Goal: Information Seeking & Learning: Learn about a topic

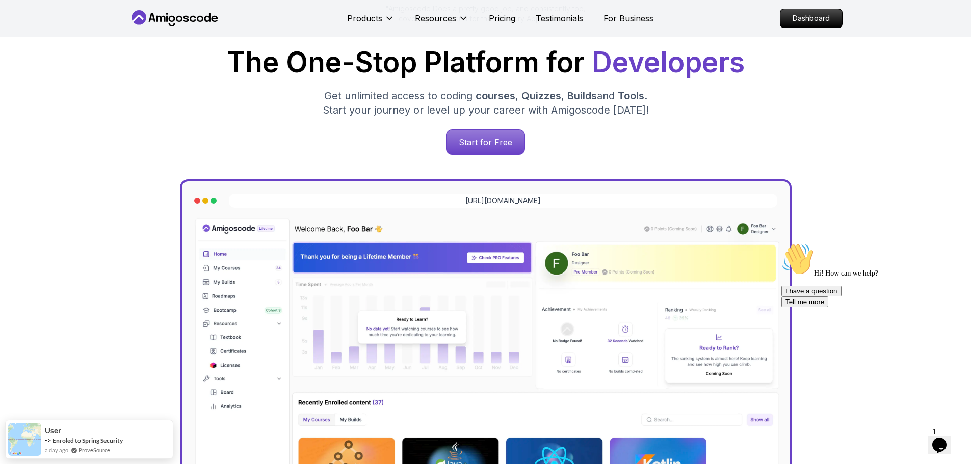
scroll to position [153, 0]
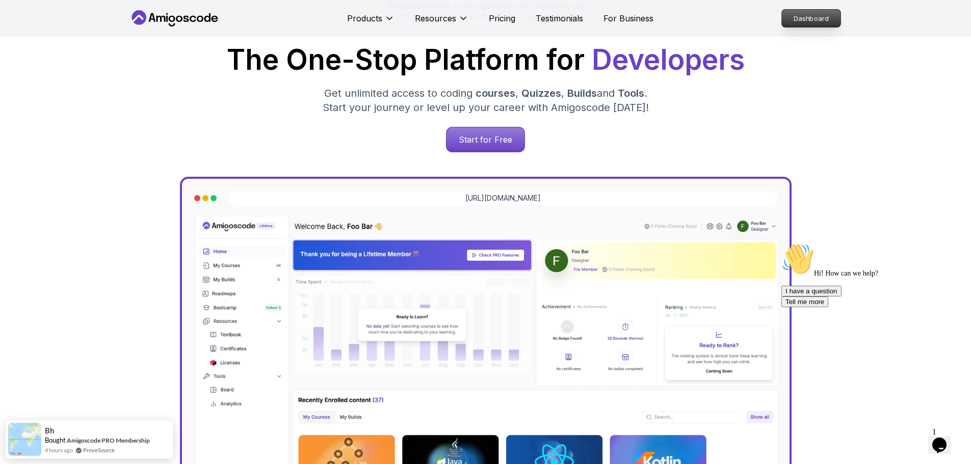
click at [800, 20] on p "Dashboard" at bounding box center [811, 18] width 59 height 17
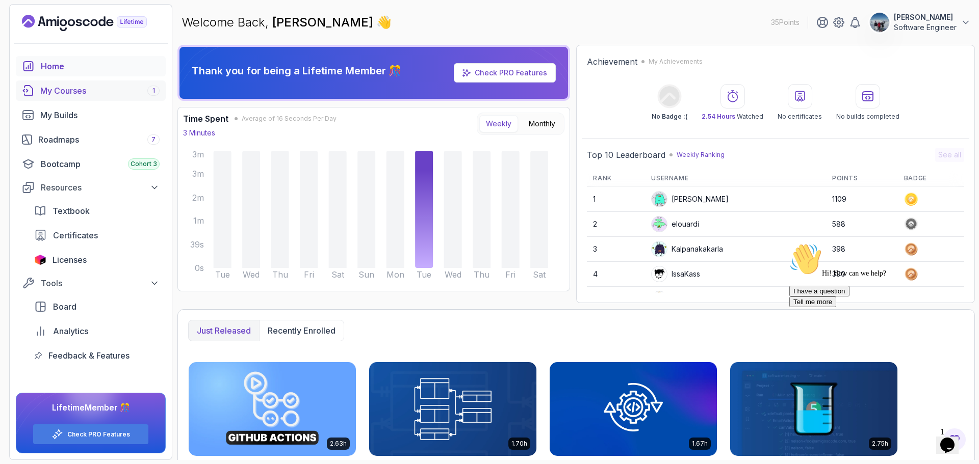
click at [106, 92] on div "My Courses 1" at bounding box center [99, 91] width 119 height 12
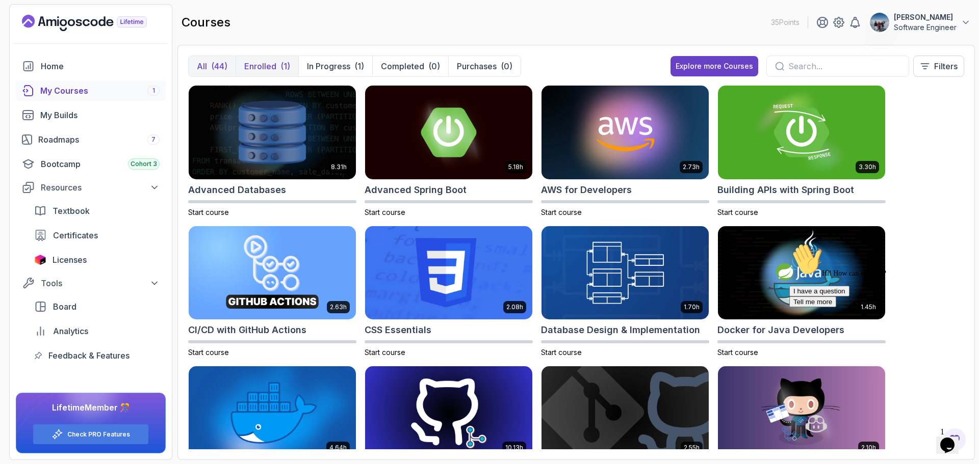
click at [264, 67] on p "Enrolled" at bounding box center [260, 66] width 32 height 12
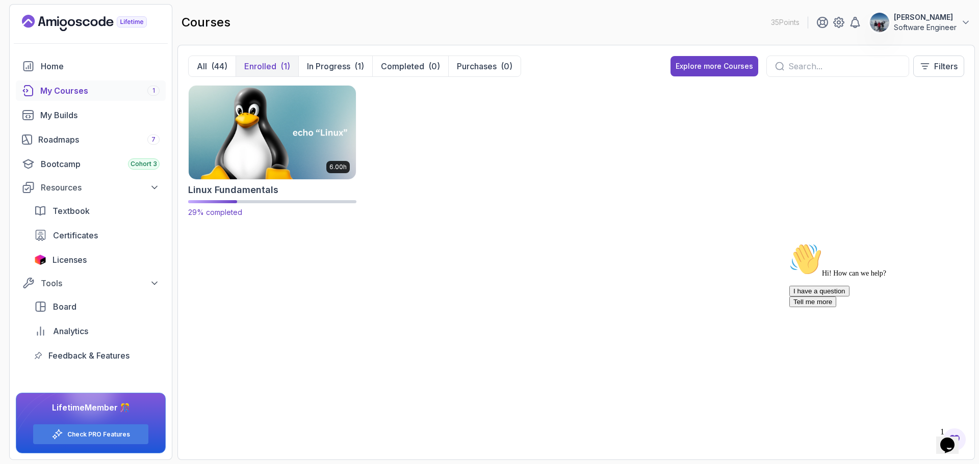
click at [255, 123] on img at bounding box center [272, 132] width 175 height 98
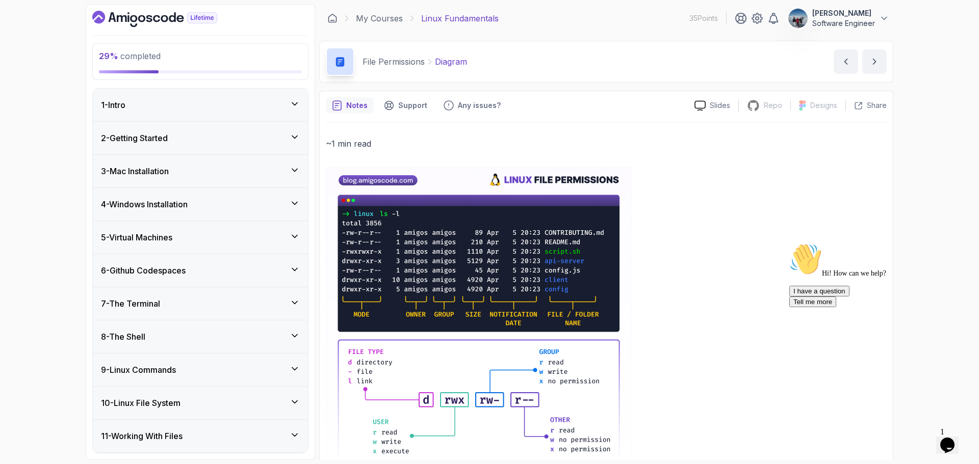
click at [127, 333] on h3 "8 - The Shell" at bounding box center [123, 337] width 44 height 12
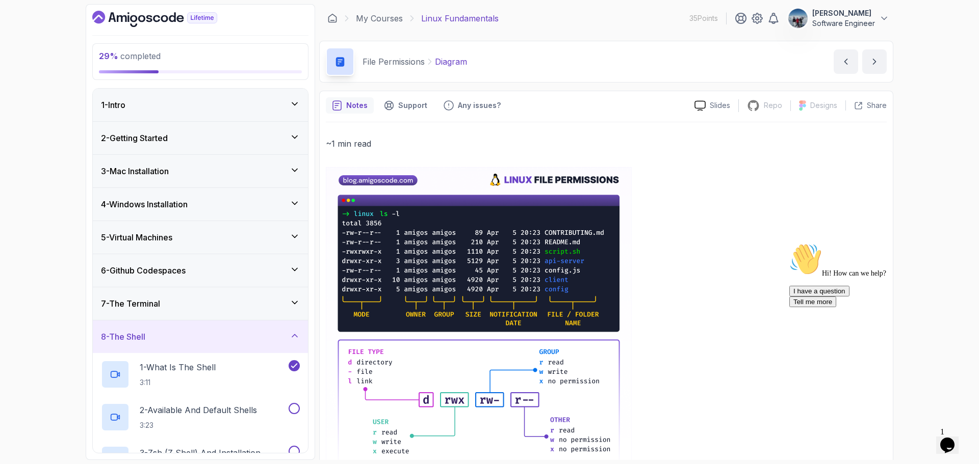
scroll to position [153, 0]
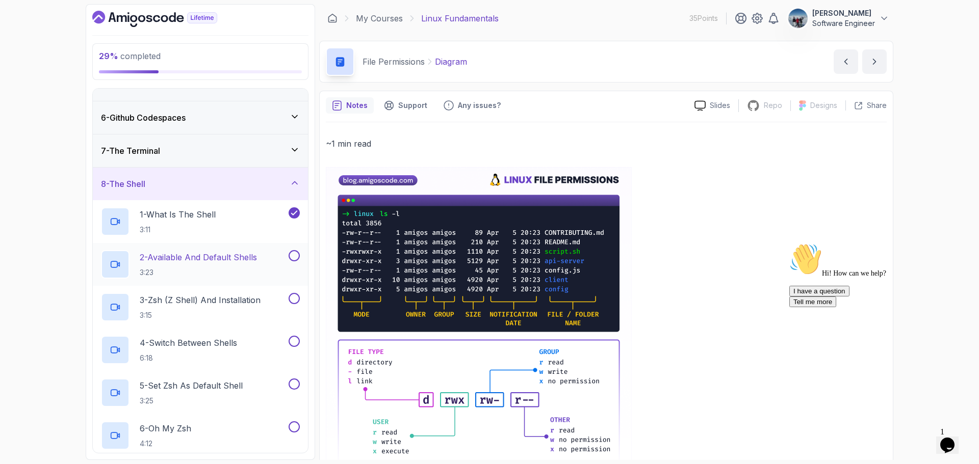
click at [160, 261] on p "2 - Available And Default Shells" at bounding box center [198, 257] width 117 height 12
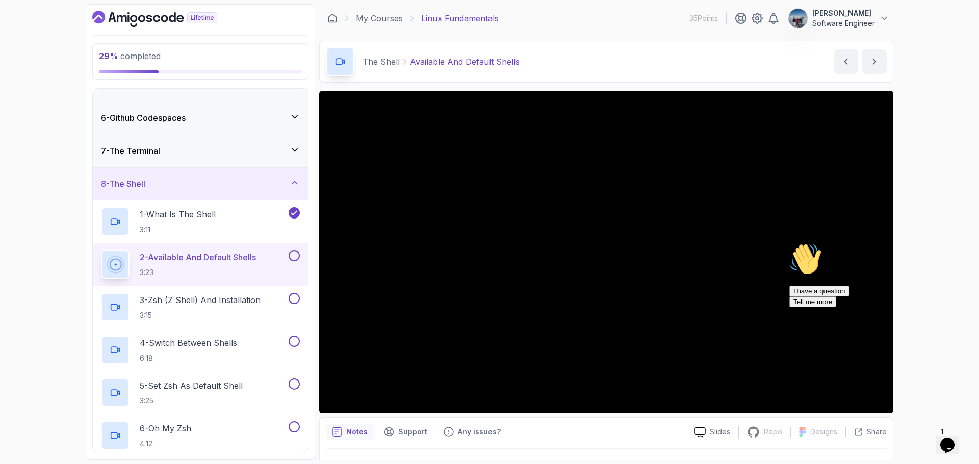
click at [572, 430] on div "Notes Support Any issues?" at bounding box center [506, 432] width 360 height 16
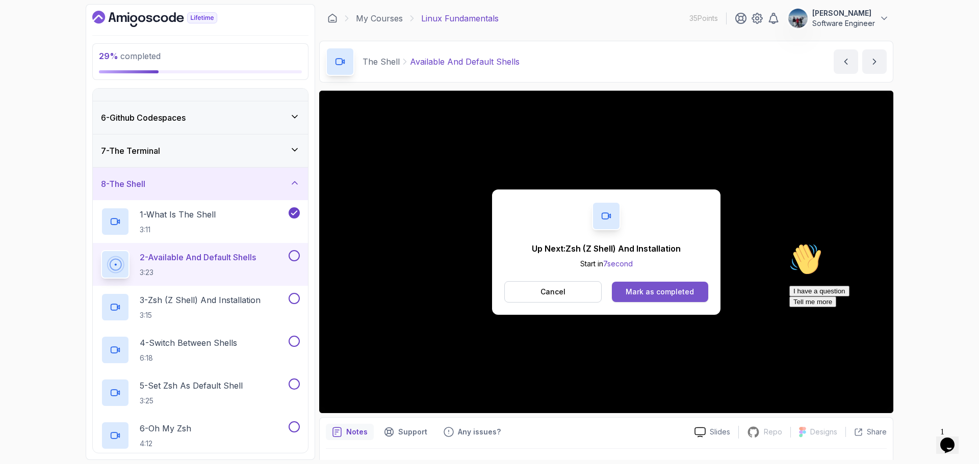
click at [662, 283] on button "Mark as completed" at bounding box center [660, 292] width 96 height 20
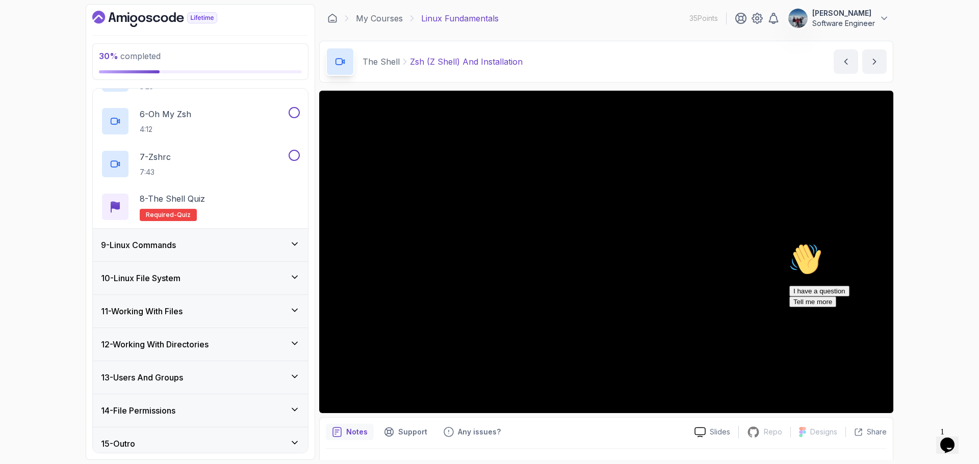
scroll to position [475, 0]
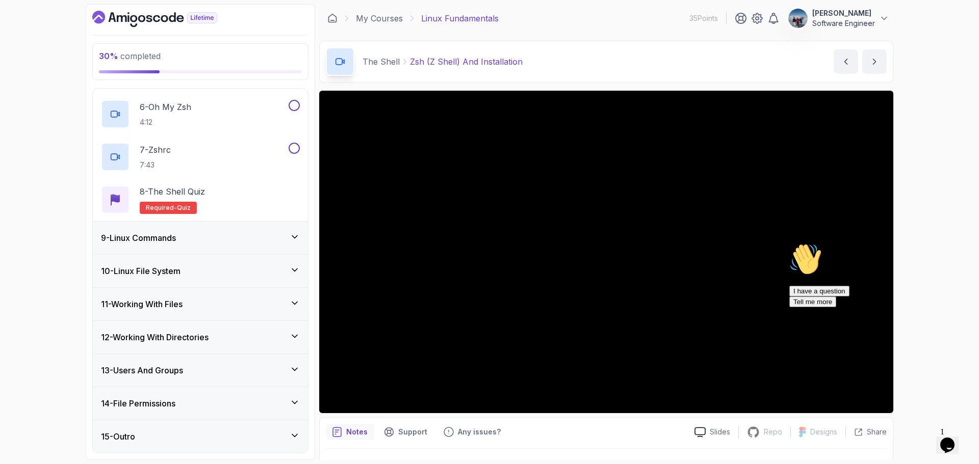
click at [198, 237] on div "9 - Linux Commands" at bounding box center [200, 238] width 199 height 12
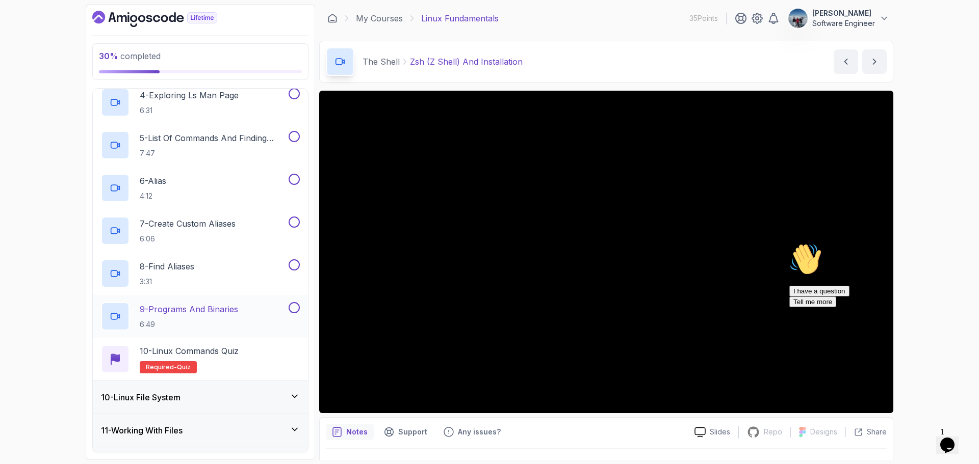
scroll to position [560, 0]
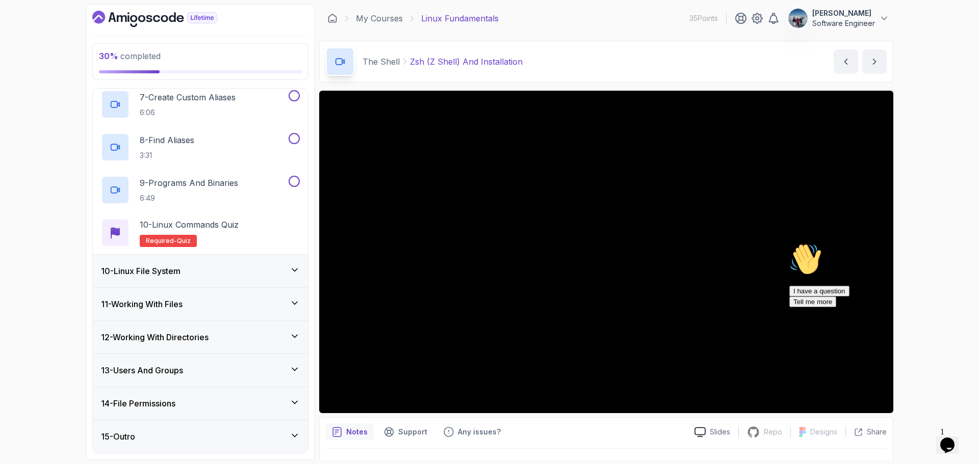
click at [173, 270] on h3 "10 - Linux File System" at bounding box center [141, 271] width 80 height 12
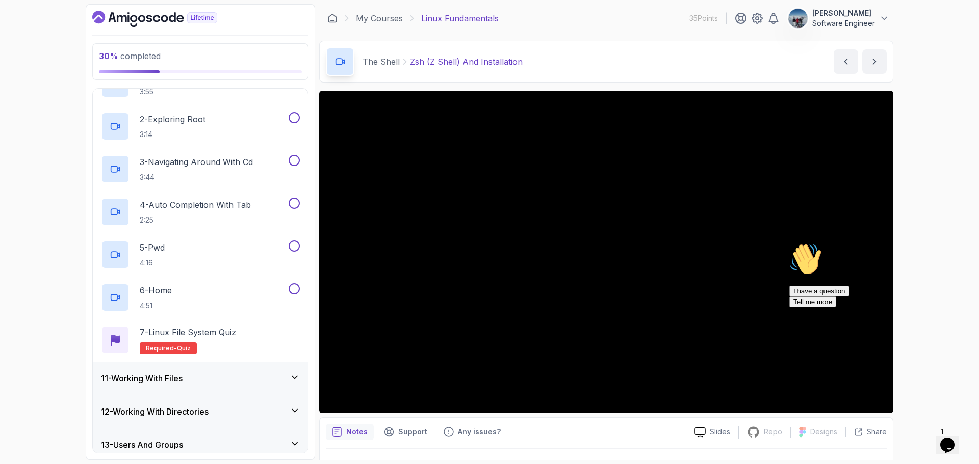
scroll to position [432, 0]
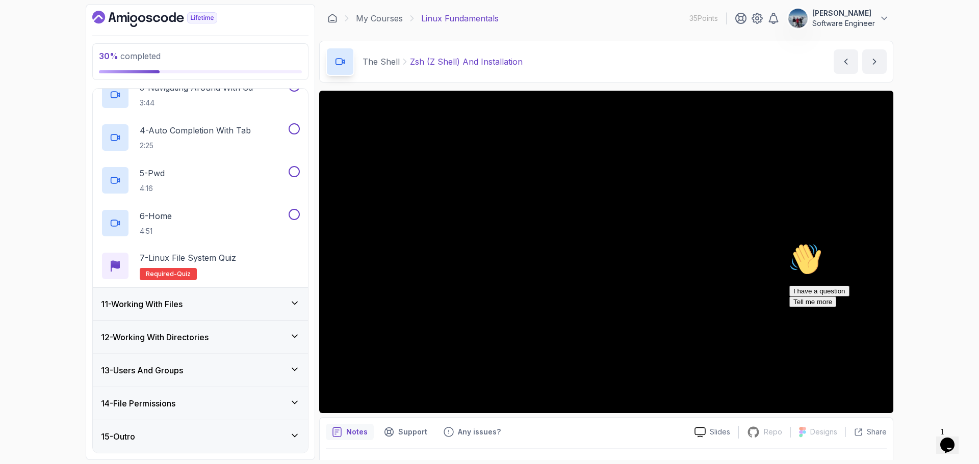
click at [195, 302] on div "11 - Working With Files" at bounding box center [200, 304] width 199 height 12
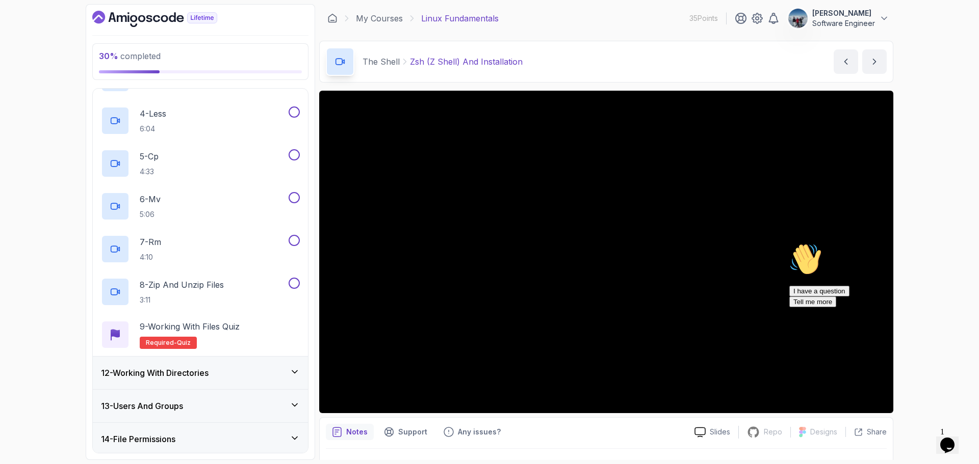
scroll to position [517, 0]
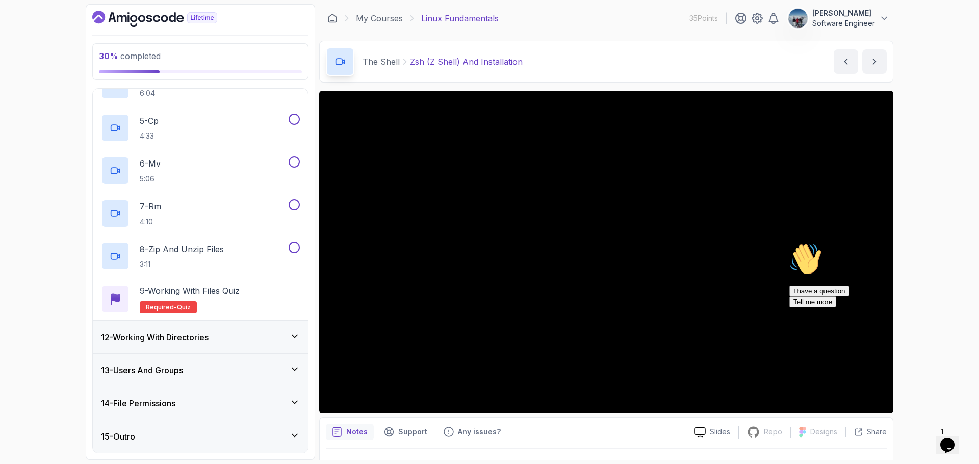
click at [167, 334] on h3 "12 - Working With Directories" at bounding box center [155, 337] width 108 height 12
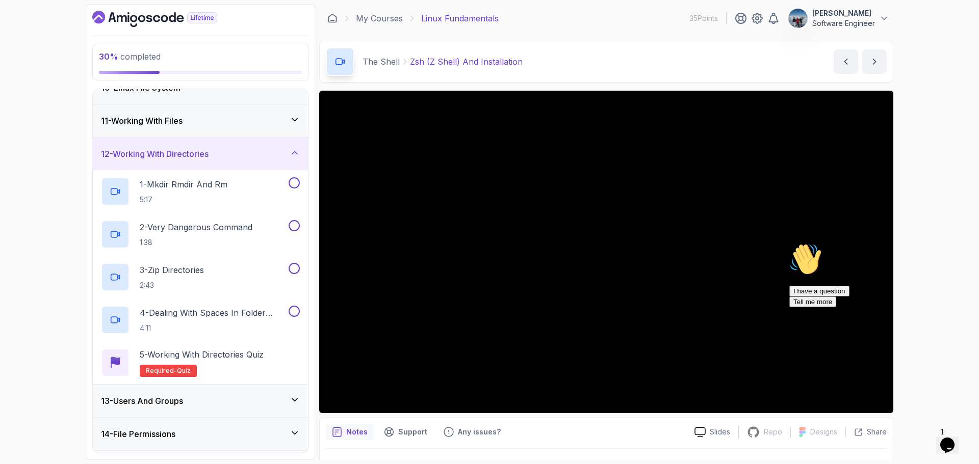
scroll to position [347, 0]
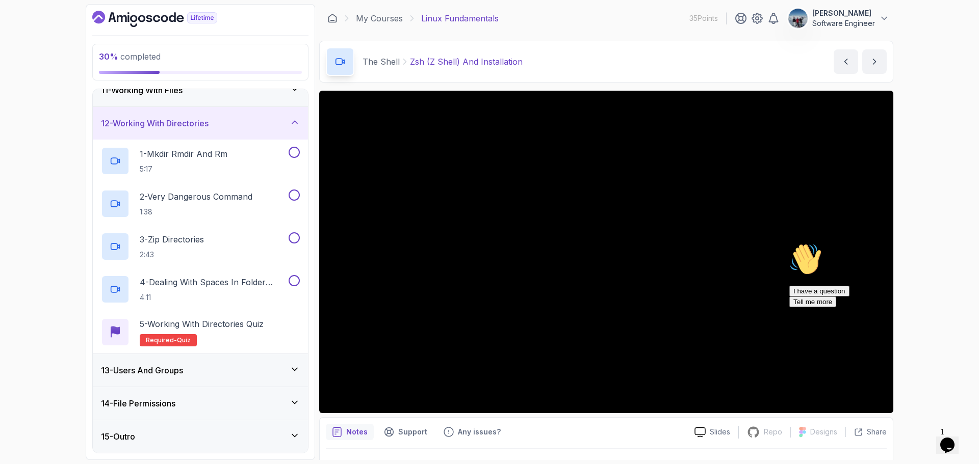
click at [160, 377] on div "13 - Users And Groups" at bounding box center [200, 370] width 215 height 33
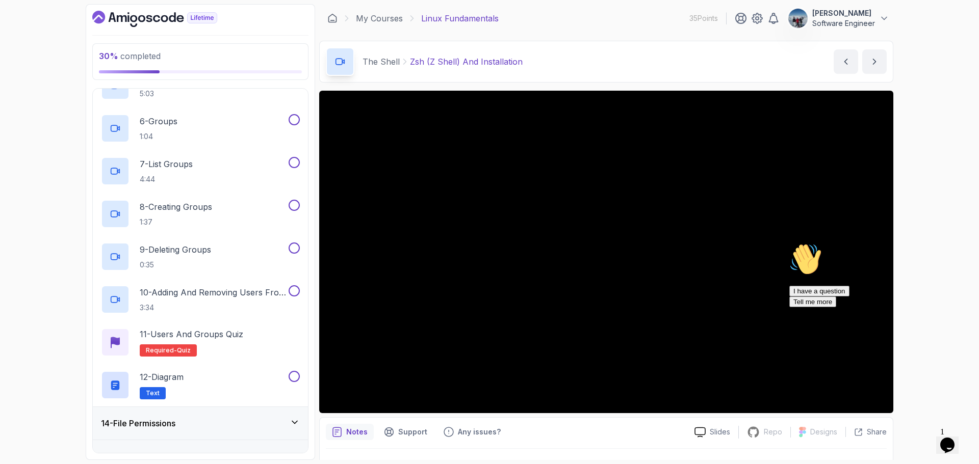
scroll to position [646, 0]
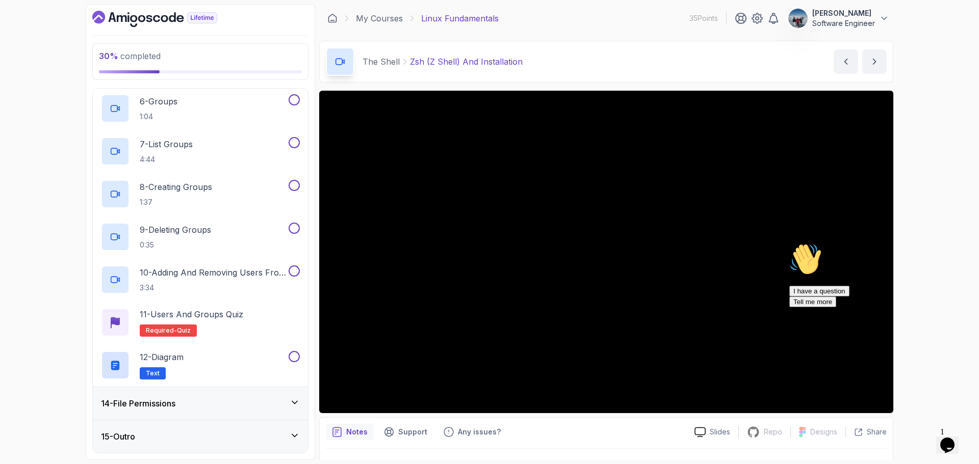
click at [152, 406] on h3 "14 - File Permissions" at bounding box center [138, 404] width 74 height 12
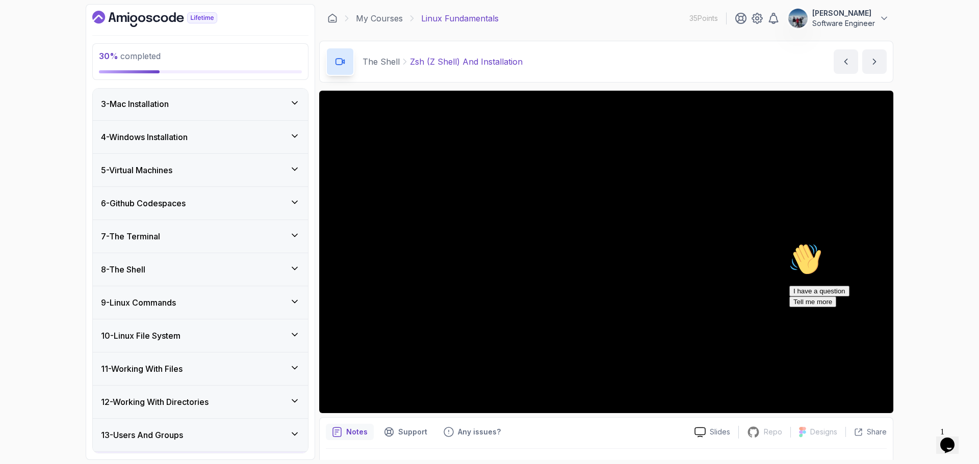
scroll to position [0, 0]
click at [135, 341] on h3 "8 - The Shell" at bounding box center [123, 337] width 44 height 12
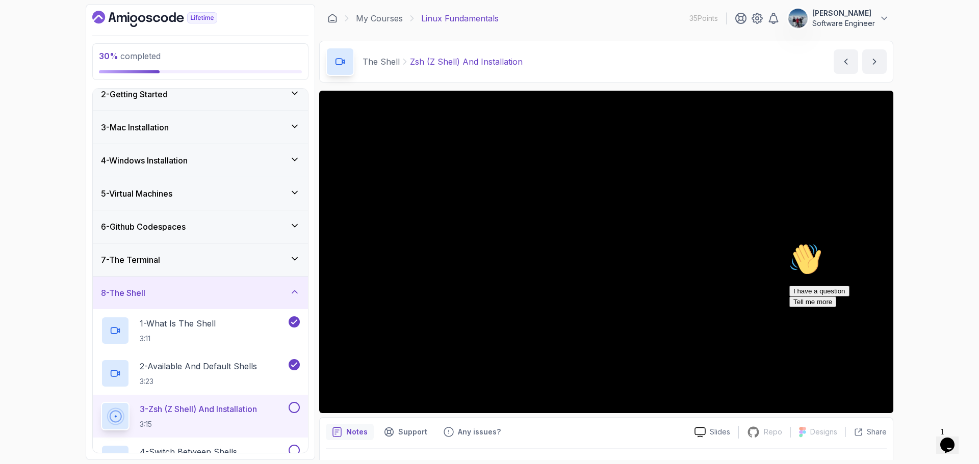
scroll to position [102, 0]
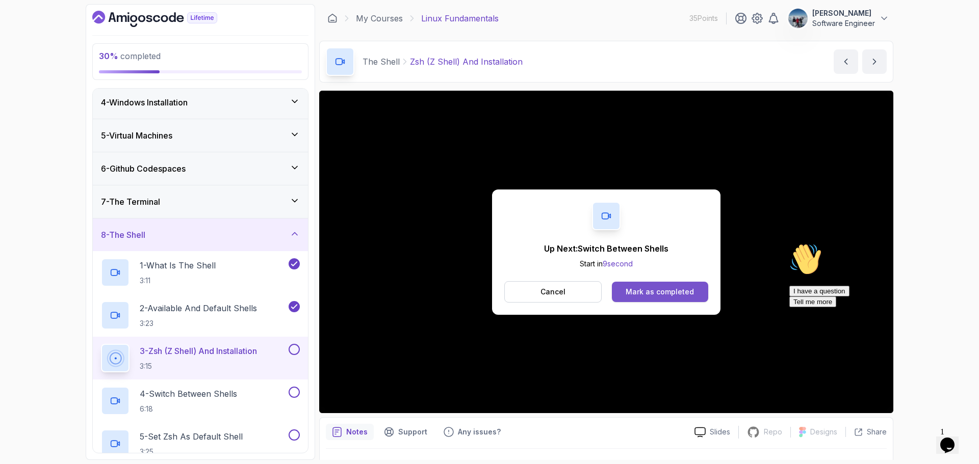
click at [640, 289] on div "Mark as completed" at bounding box center [660, 292] width 68 height 10
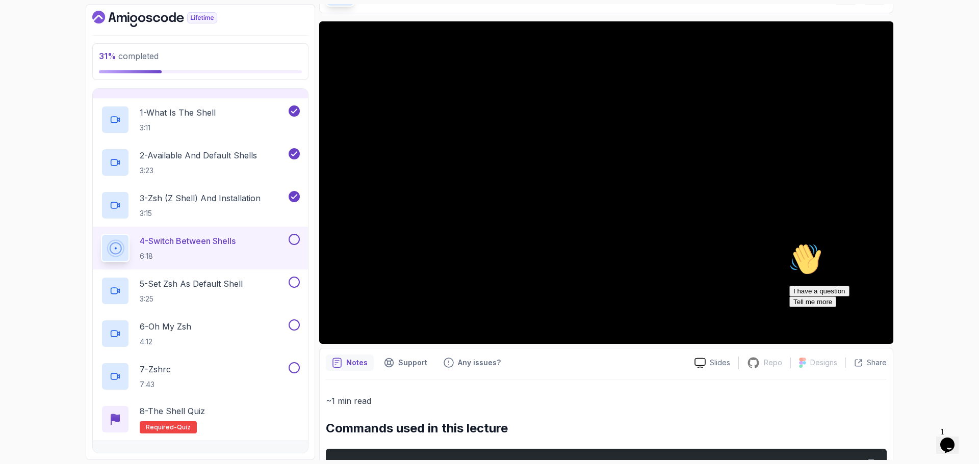
scroll to position [153, 0]
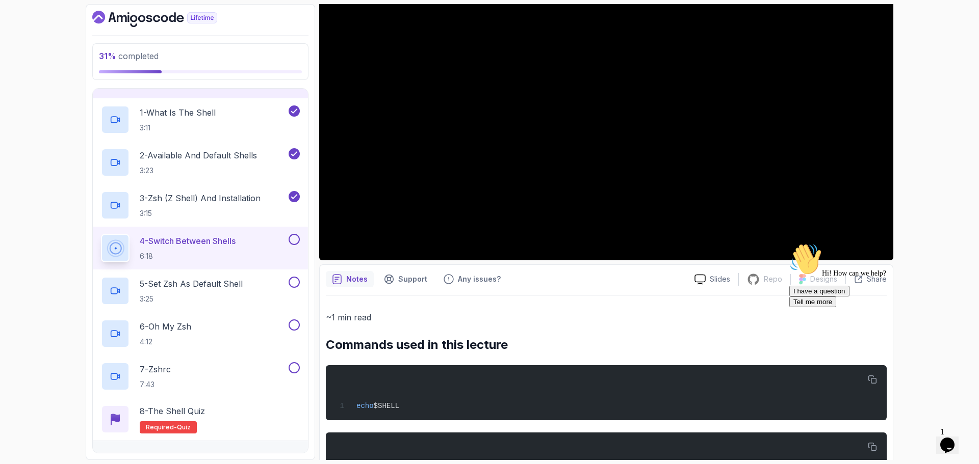
click at [944, 444] on icon "Opens Chat This icon Opens the chat window." at bounding box center [947, 445] width 16 height 16
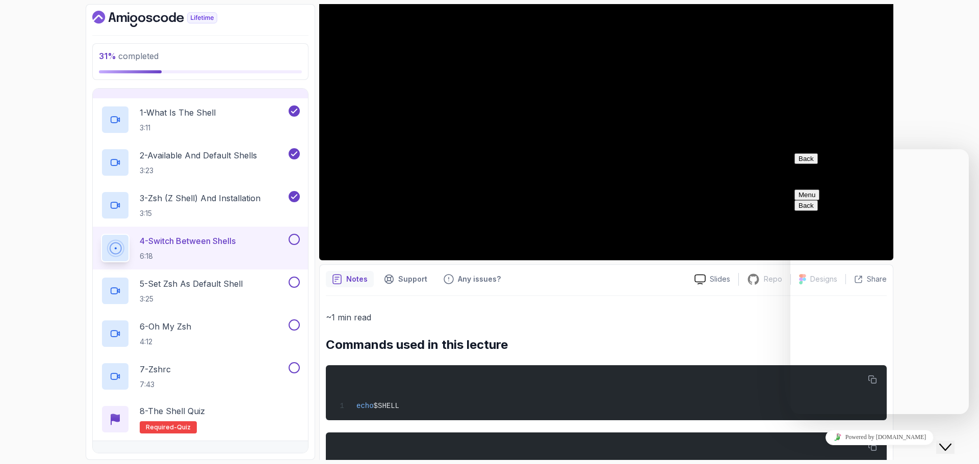
click at [809, 163] on button "Back" at bounding box center [805, 158] width 23 height 11
click at [923, 114] on div "31 % completed 1 - Intro 2 - Getting Started 3 - Mac Installation 4 - Windows I…" at bounding box center [489, 232] width 979 height 464
click at [949, 442] on icon "Close Chat This icon closes the chat window." at bounding box center [945, 448] width 12 height 12
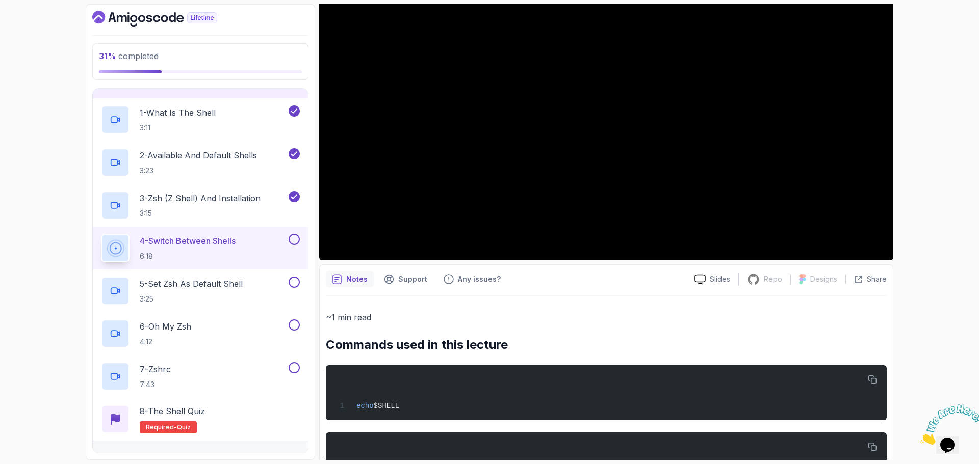
scroll to position [0, 0]
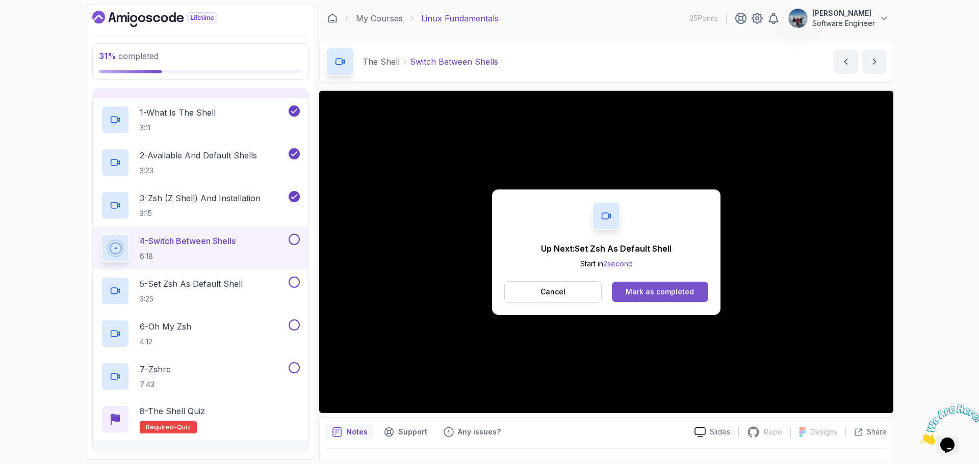
click at [666, 295] on button "Mark as completed" at bounding box center [660, 292] width 96 height 20
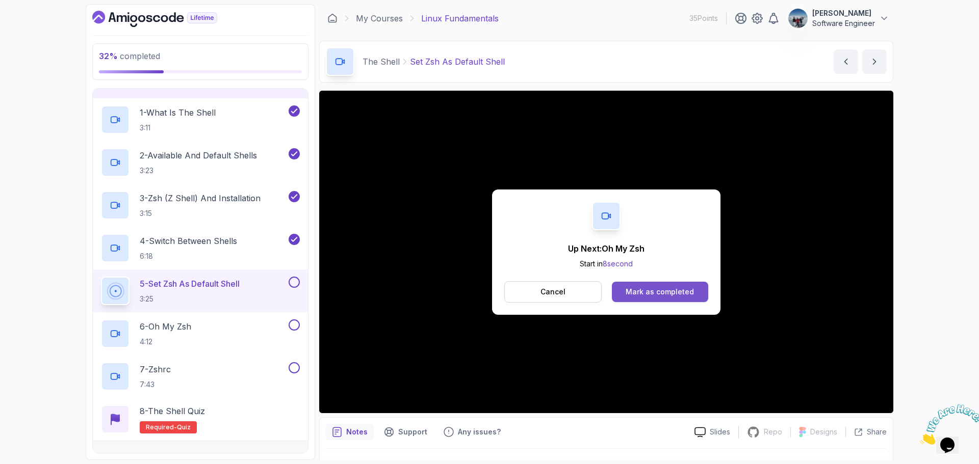
click at [660, 294] on div "Mark as completed" at bounding box center [660, 292] width 68 height 10
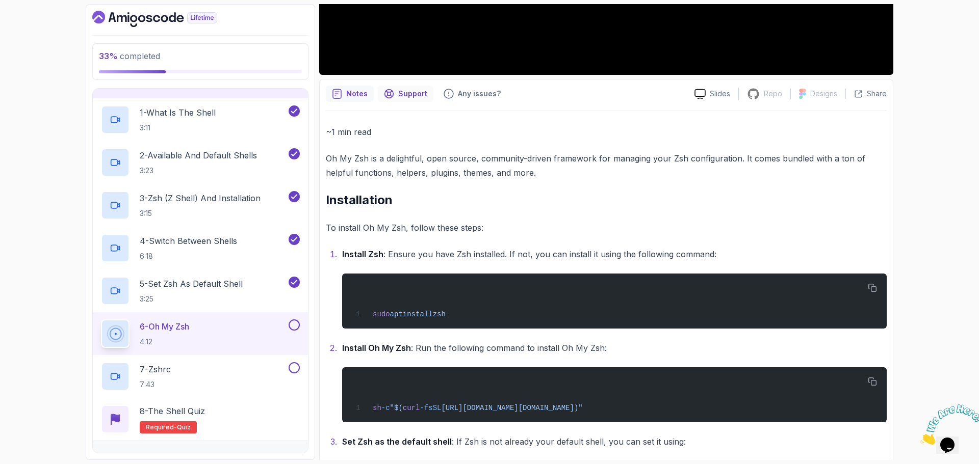
scroll to position [357, 0]
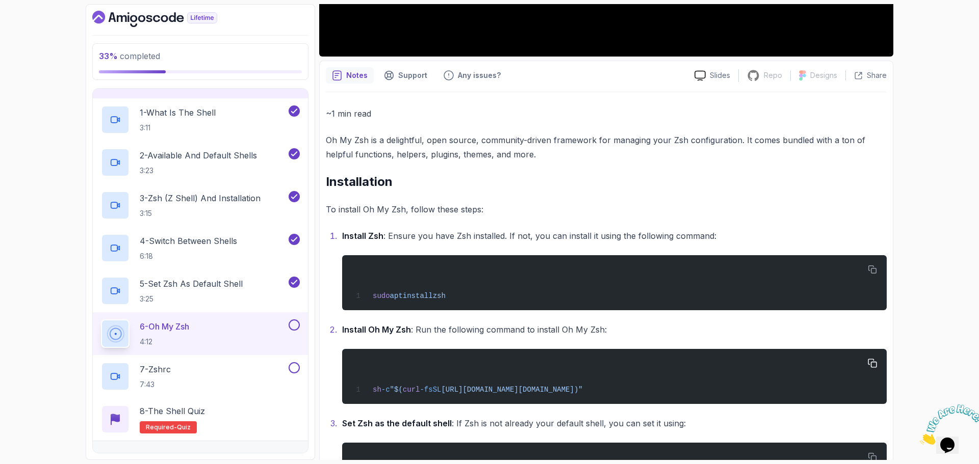
drag, startPoint x: 372, startPoint y: 391, endPoint x: 751, endPoint y: 383, distance: 378.9
click at [751, 383] on div "sh -c "$( curl -fsSL [URL][DOMAIN_NAME][DOMAIN_NAME])"" at bounding box center [614, 376] width 528 height 43
copy span "sh -c "$( curl -fsSL [URL][DOMAIN_NAME][DOMAIN_NAME])""
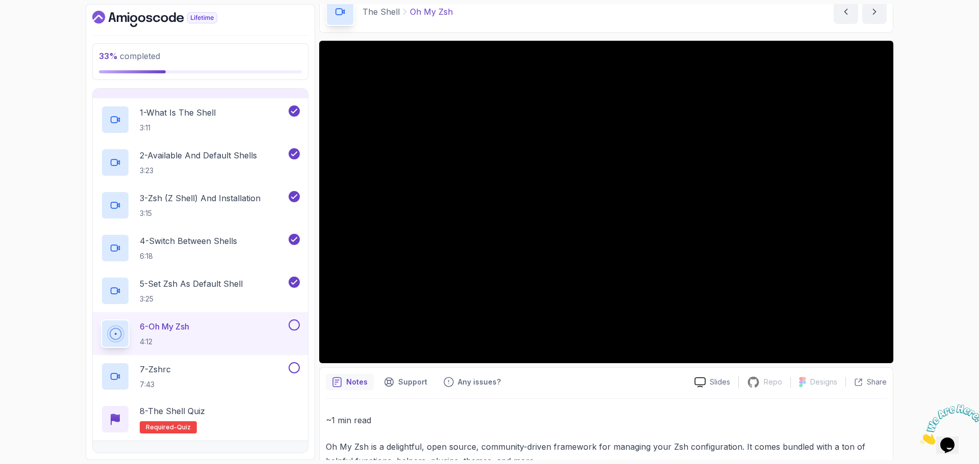
scroll to position [0, 0]
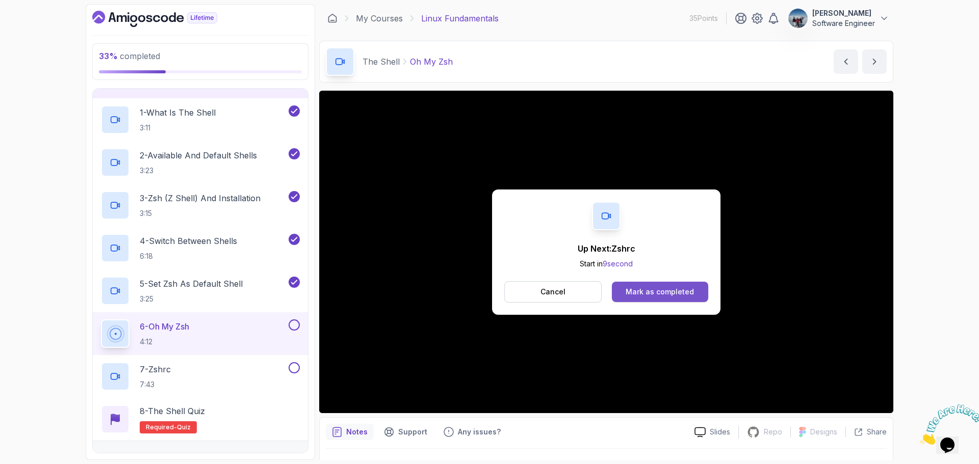
click at [705, 284] on button "Mark as completed" at bounding box center [660, 292] width 96 height 20
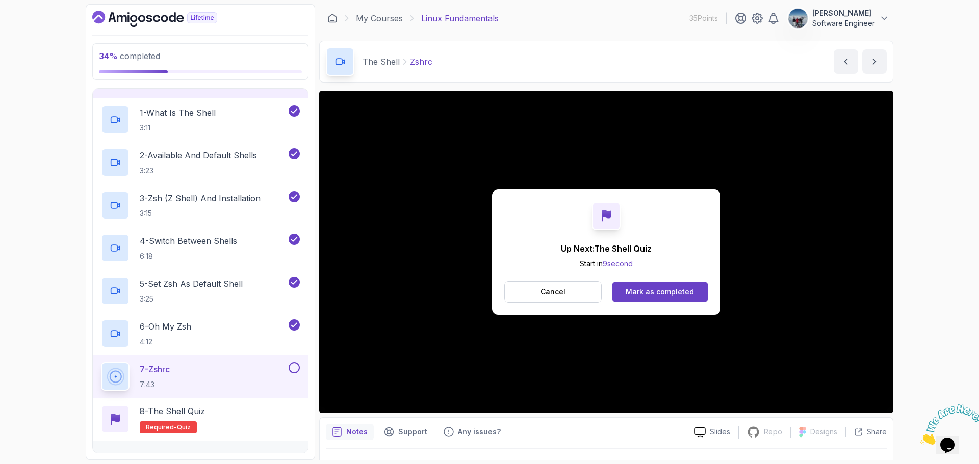
click at [668, 290] on div "Mark as completed" at bounding box center [660, 292] width 68 height 10
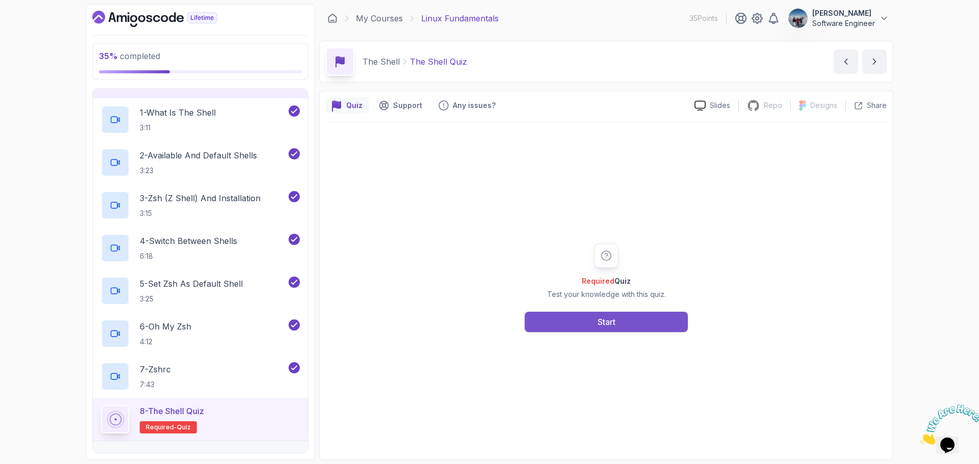
click at [628, 325] on button "Start" at bounding box center [606, 322] width 163 height 20
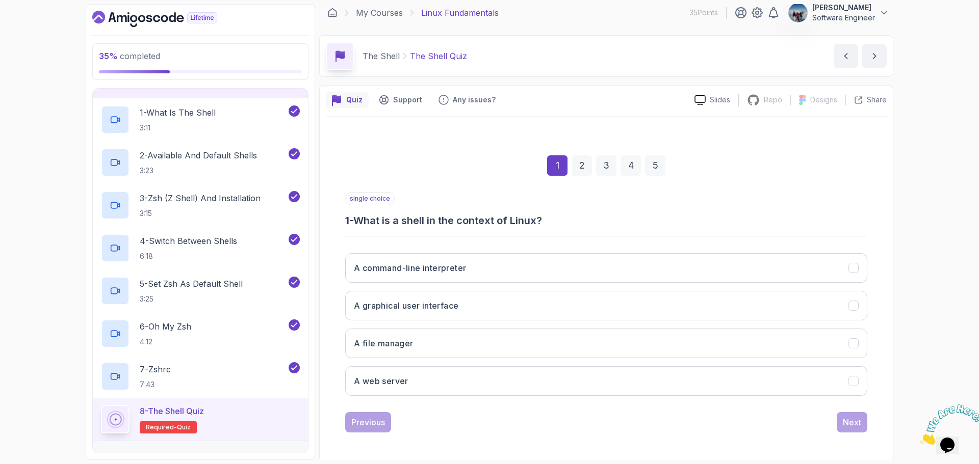
scroll to position [7, 0]
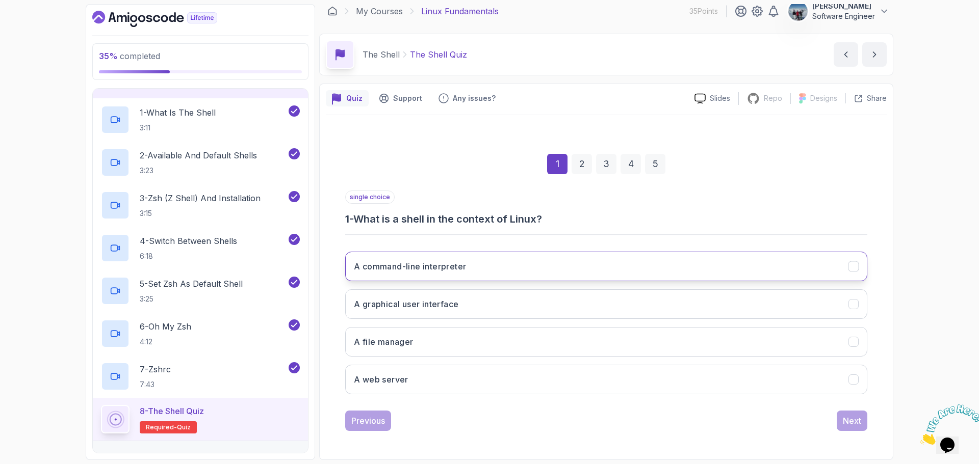
click at [381, 265] on h3 "A command-line interpreter" at bounding box center [410, 267] width 112 height 12
click at [854, 425] on div "Next" at bounding box center [852, 421] width 18 height 12
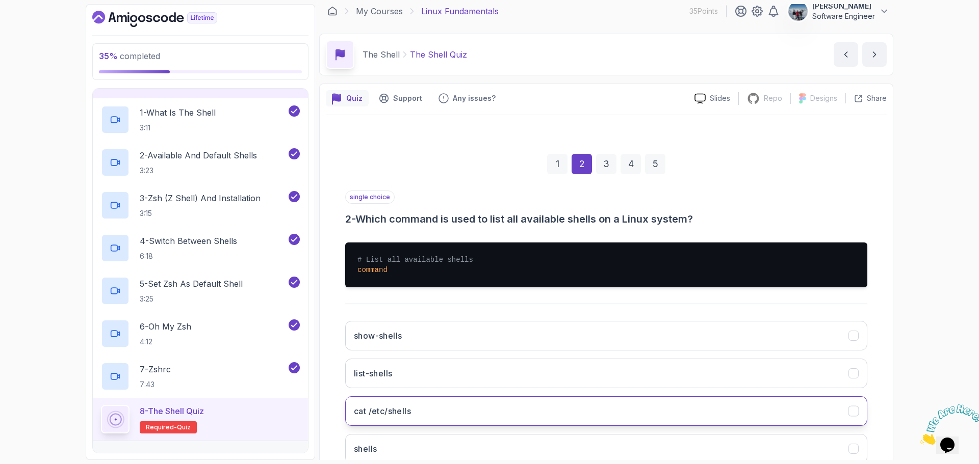
click at [540, 410] on button "cat /etc/shells" at bounding box center [606, 412] width 522 height 30
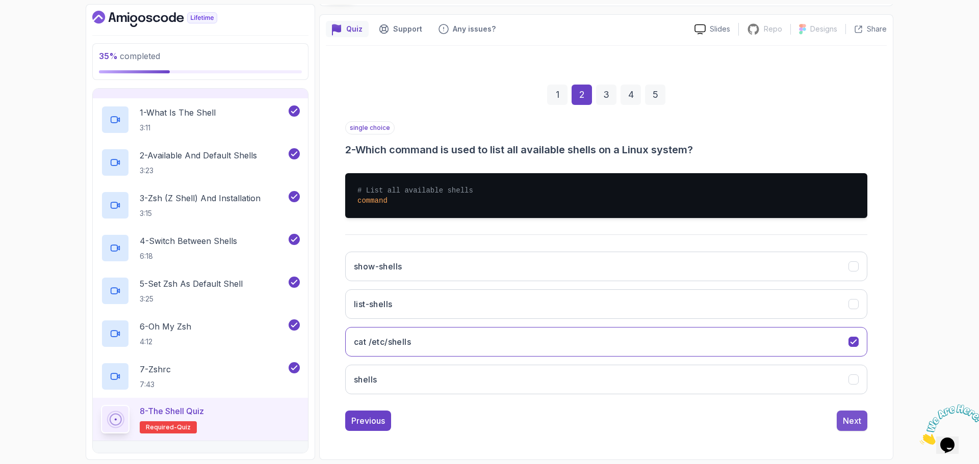
click at [850, 421] on div "Next" at bounding box center [852, 421] width 18 height 12
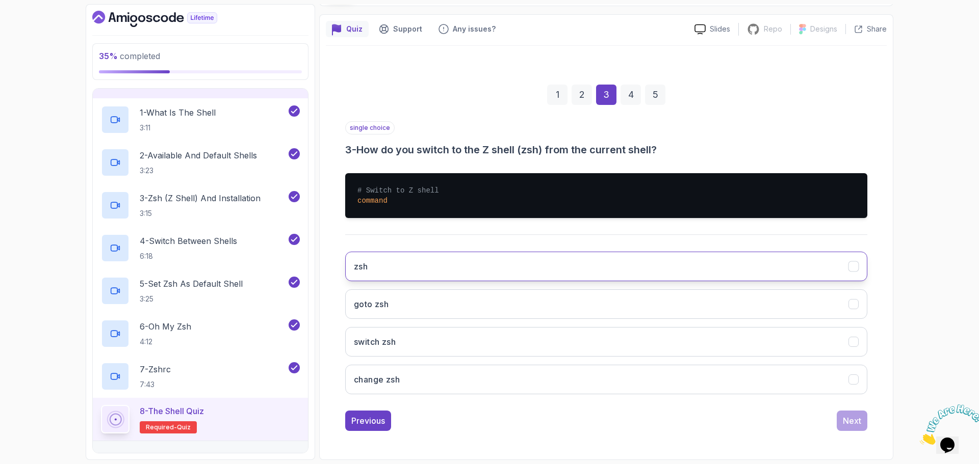
click at [495, 267] on button "zsh" at bounding box center [606, 267] width 522 height 30
click at [854, 423] on div "Next" at bounding box center [852, 421] width 18 height 12
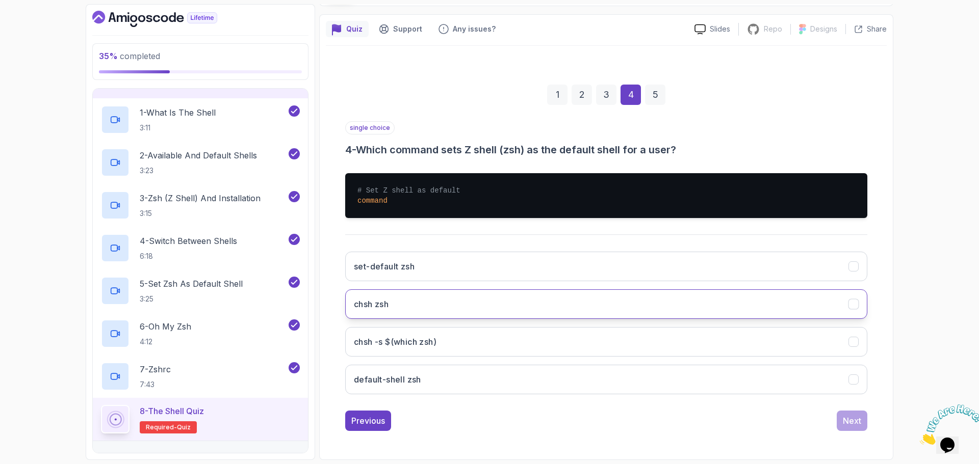
click at [551, 302] on button "chsh zsh" at bounding box center [606, 305] width 522 height 30
click at [851, 423] on div "Next" at bounding box center [852, 421] width 18 height 12
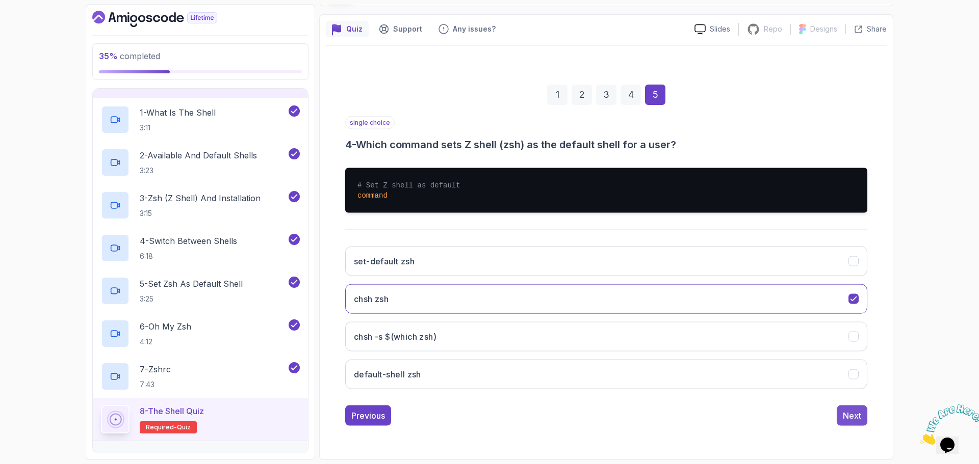
scroll to position [7, 0]
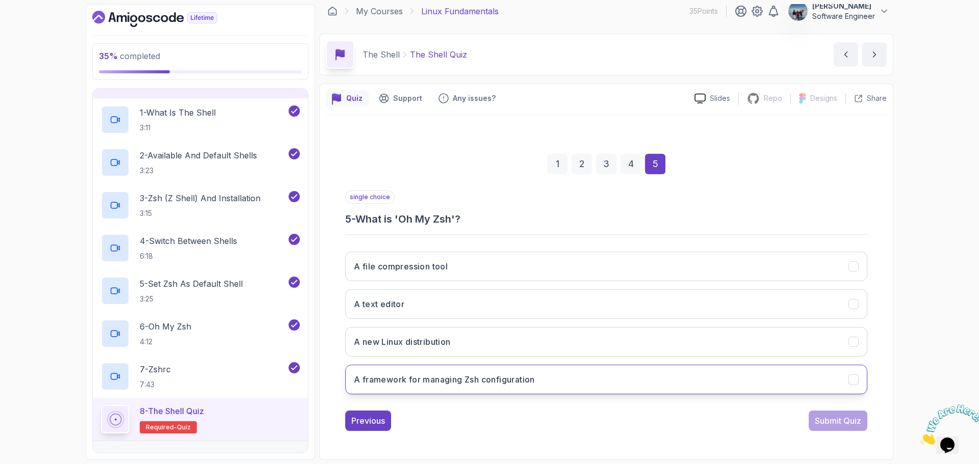
click at [633, 382] on button "A framework for managing Zsh configuration" at bounding box center [606, 380] width 522 height 30
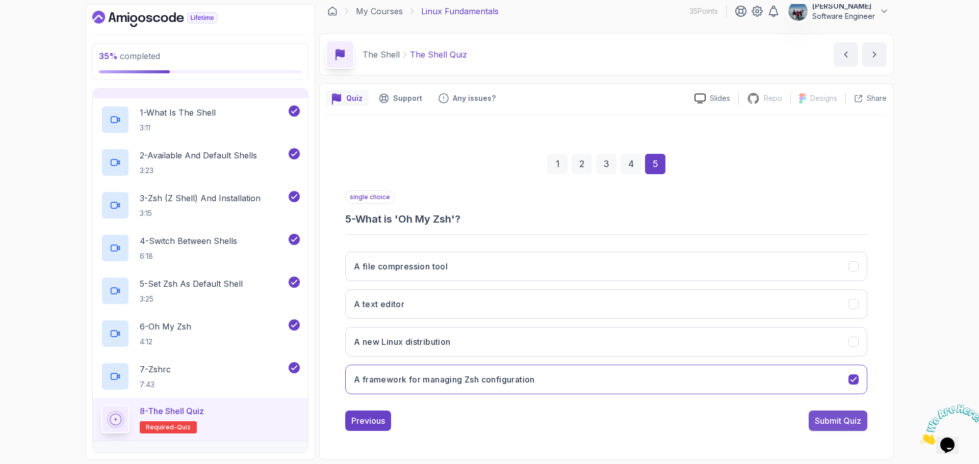
click at [835, 420] on div "Submit Quiz" at bounding box center [838, 421] width 46 height 12
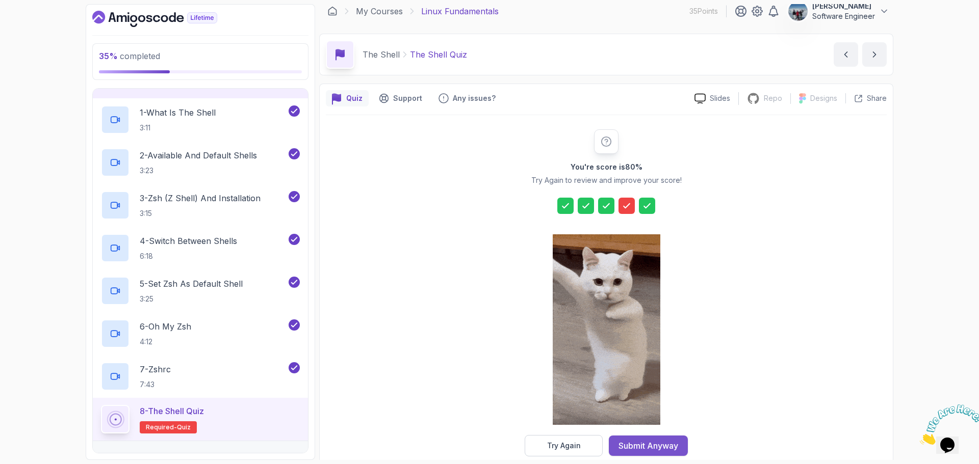
click at [678, 437] on button "Submit Anyway" at bounding box center [648, 446] width 79 height 20
